Goal: Communication & Community: Share content

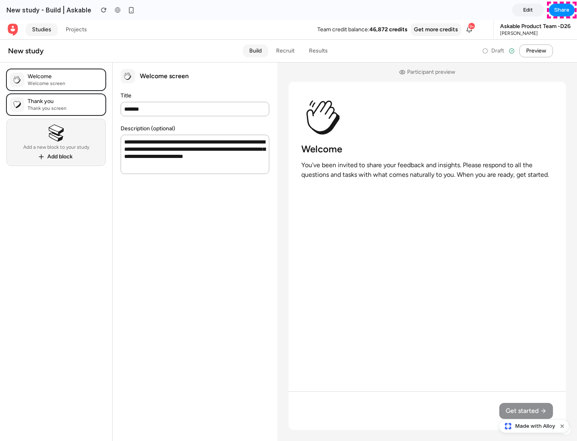
click at [562, 10] on span "Share" at bounding box center [561, 10] width 15 height 8
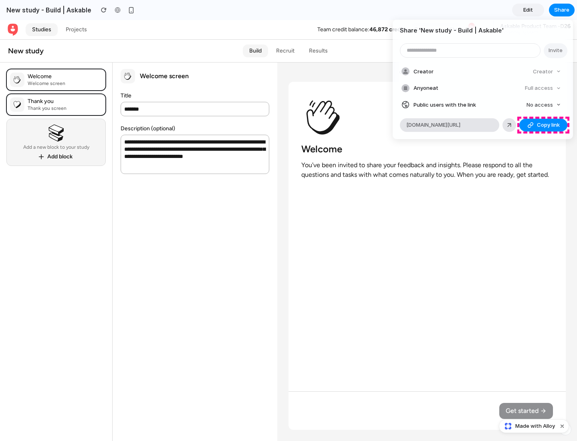
click at [544, 125] on span "Copy link" at bounding box center [548, 125] width 23 height 8
click at [535, 426] on div "Share ' New study - Build | Askable ' Invite Creator Creator Anyone at Full acc…" at bounding box center [288, 220] width 577 height 441
